Goal: Transaction & Acquisition: Purchase product/service

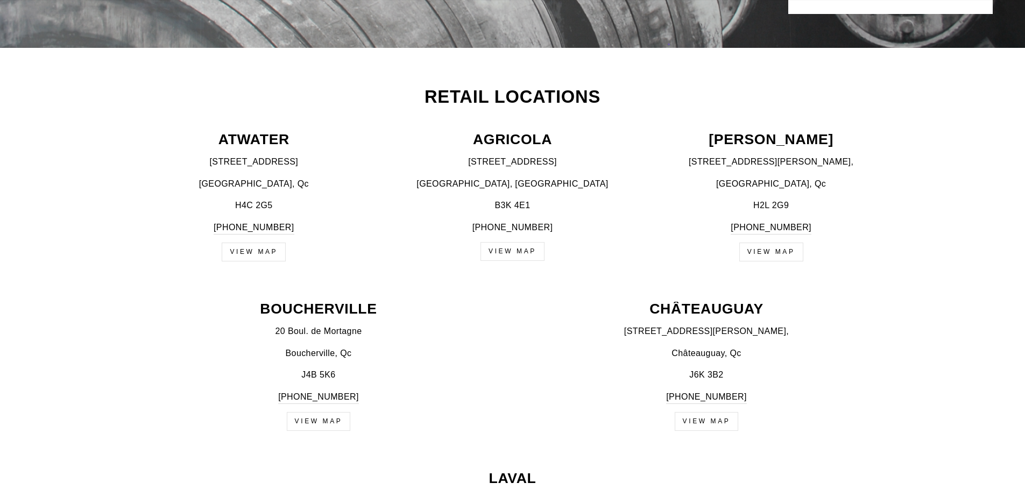
scroll to position [430, 0]
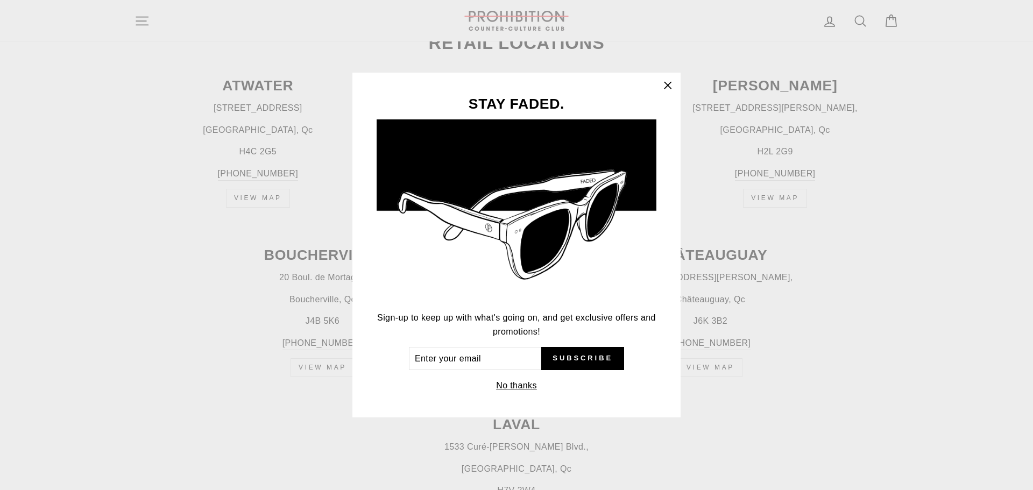
click at [668, 81] on icon "button" at bounding box center [667, 85] width 15 height 15
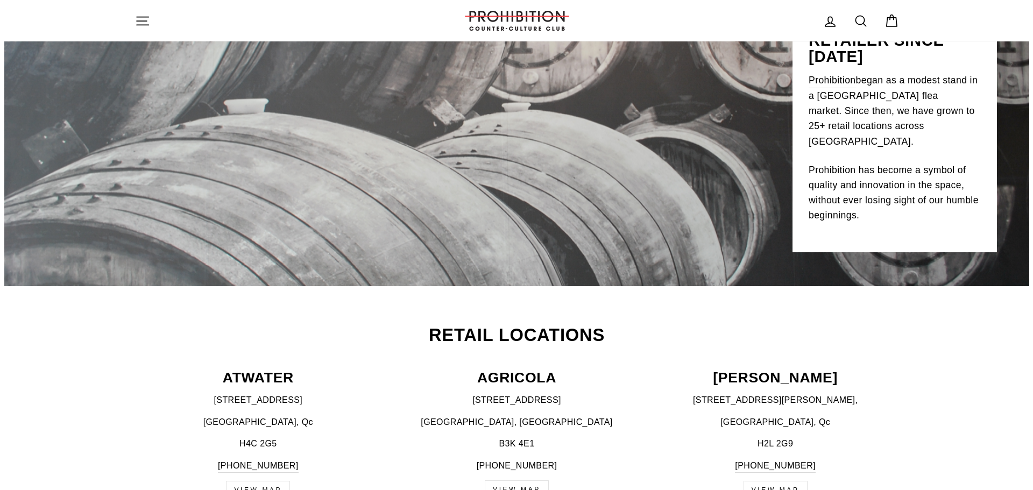
scroll to position [0, 0]
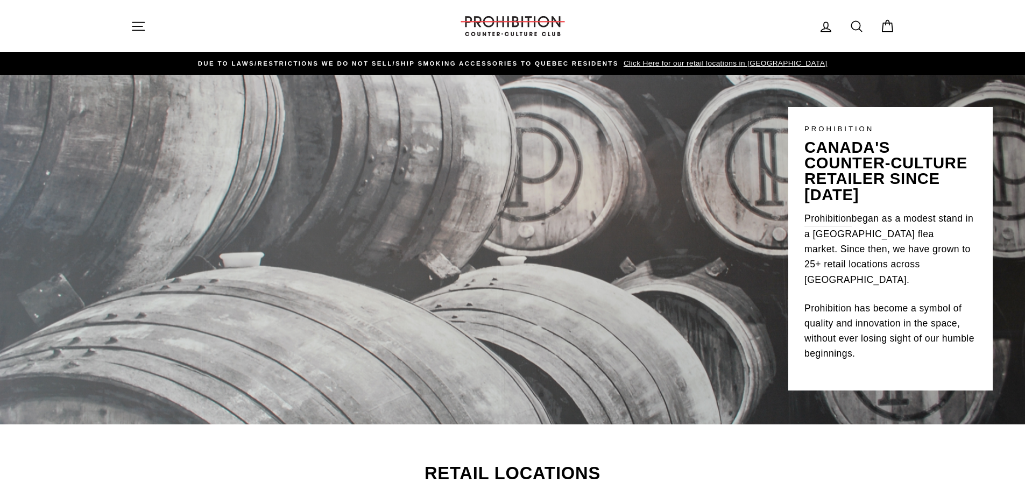
click at [139, 25] on icon "button" at bounding box center [138, 26] width 15 height 15
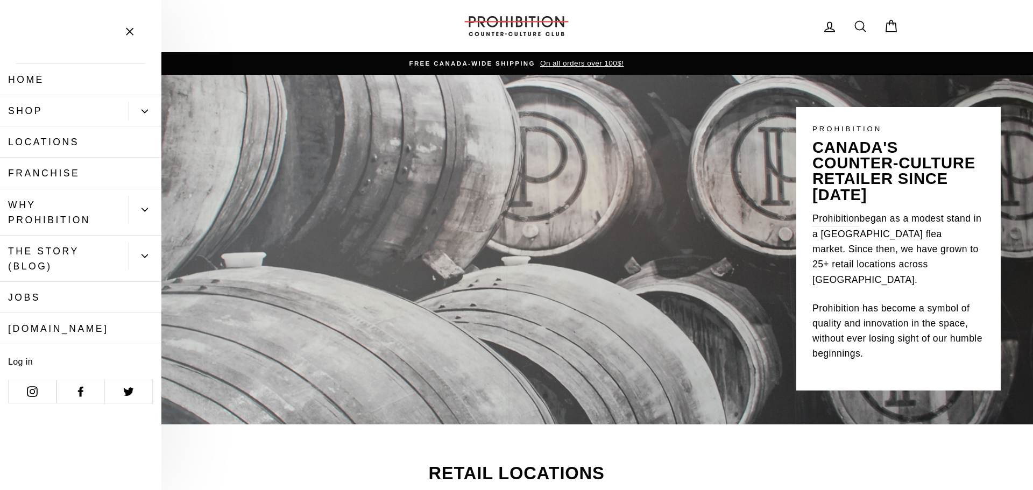
click at [25, 110] on link "Shop" at bounding box center [64, 110] width 129 height 31
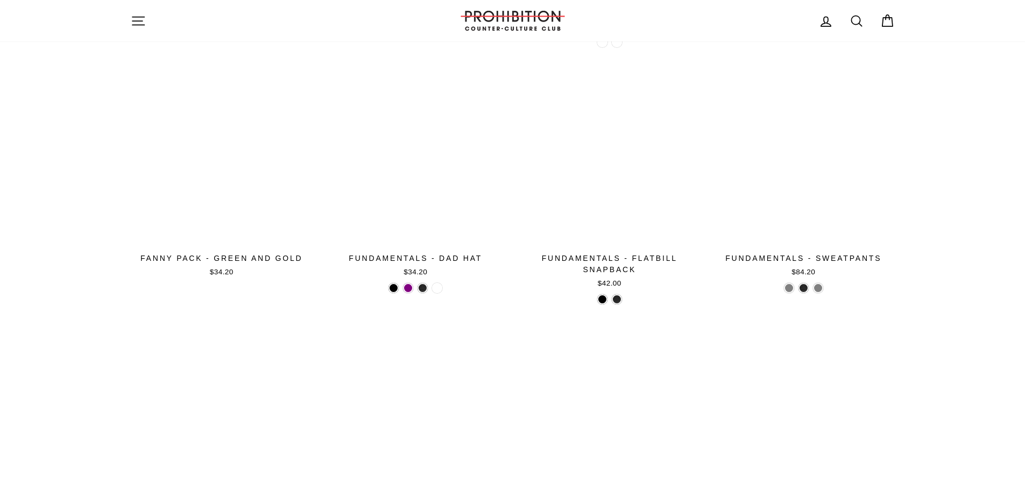
scroll to position [1771, 0]
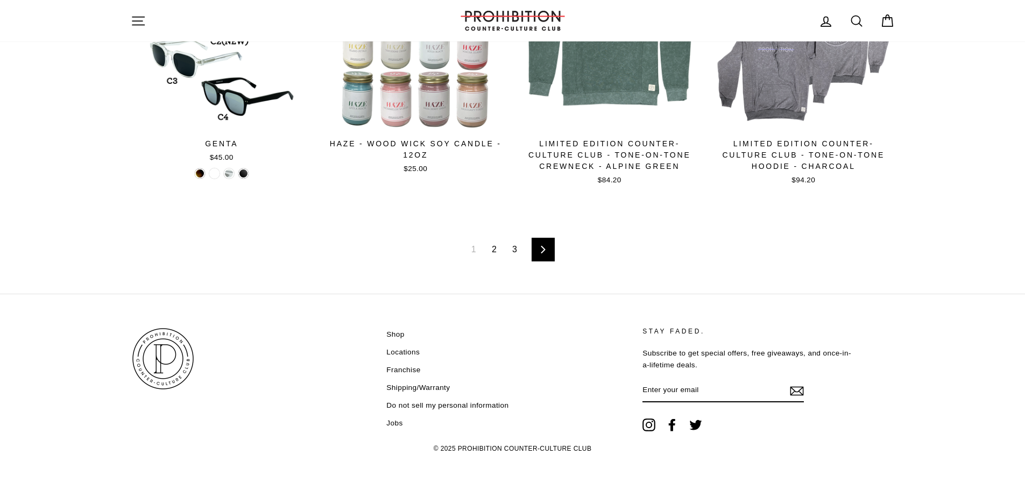
click at [494, 246] on link "2" at bounding box center [494, 249] width 18 height 17
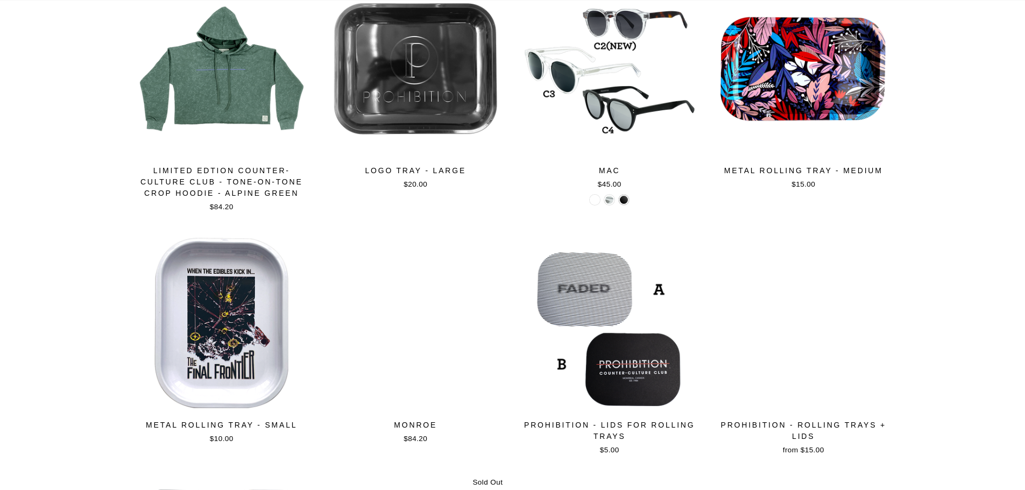
scroll to position [377, 0]
